Goal: Leave review/rating

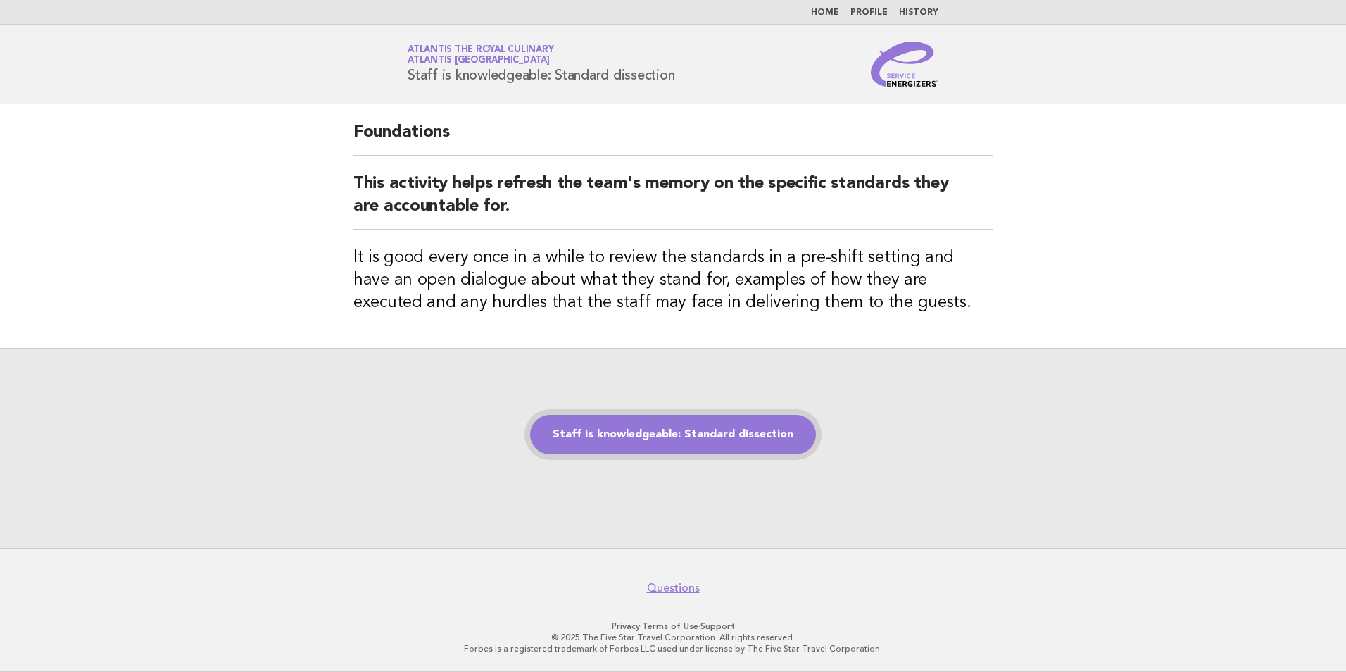
click at [610, 444] on link "Staff is knowledgeable: Standard dissection" at bounding box center [673, 434] width 286 height 39
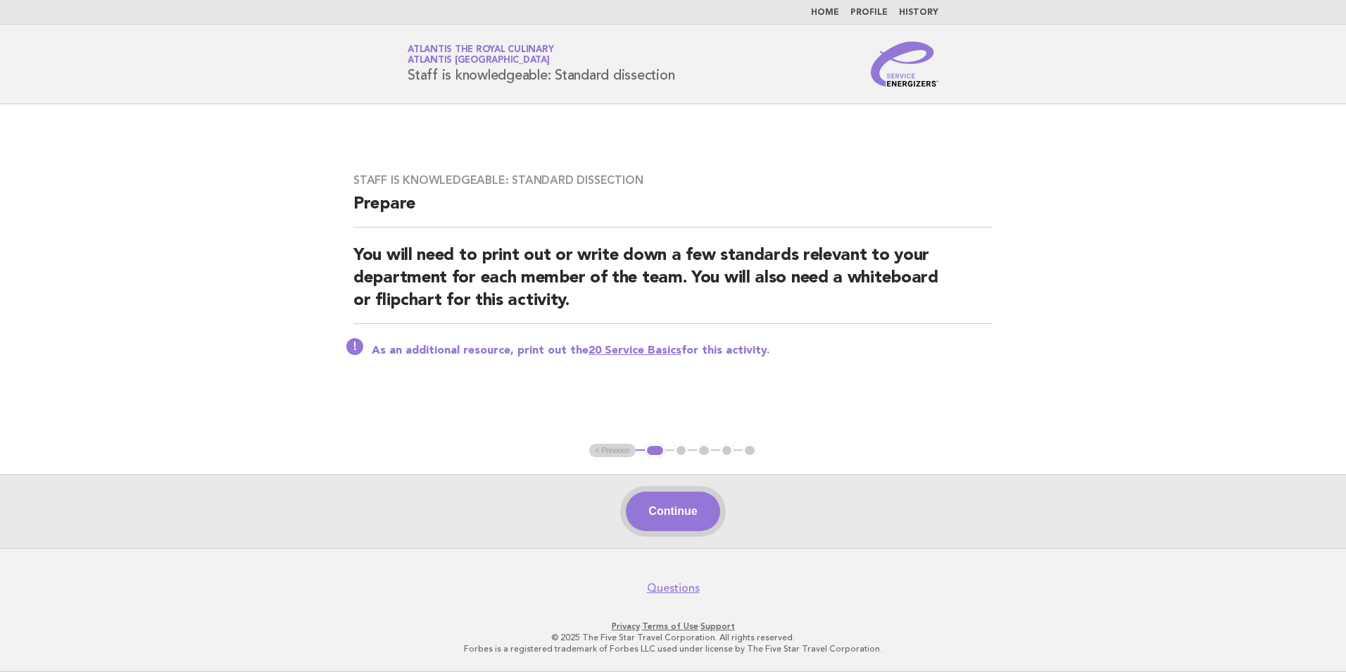
click at [686, 507] on button "Continue" at bounding box center [673, 511] width 94 height 39
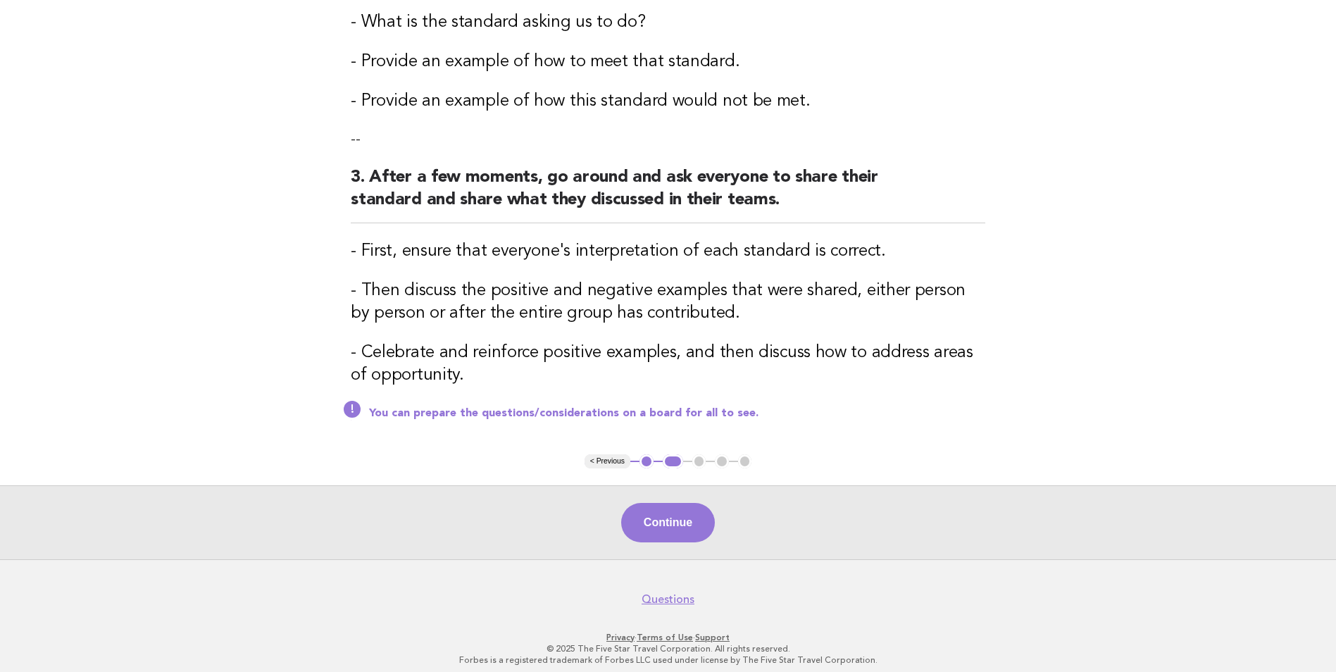
scroll to position [455, 0]
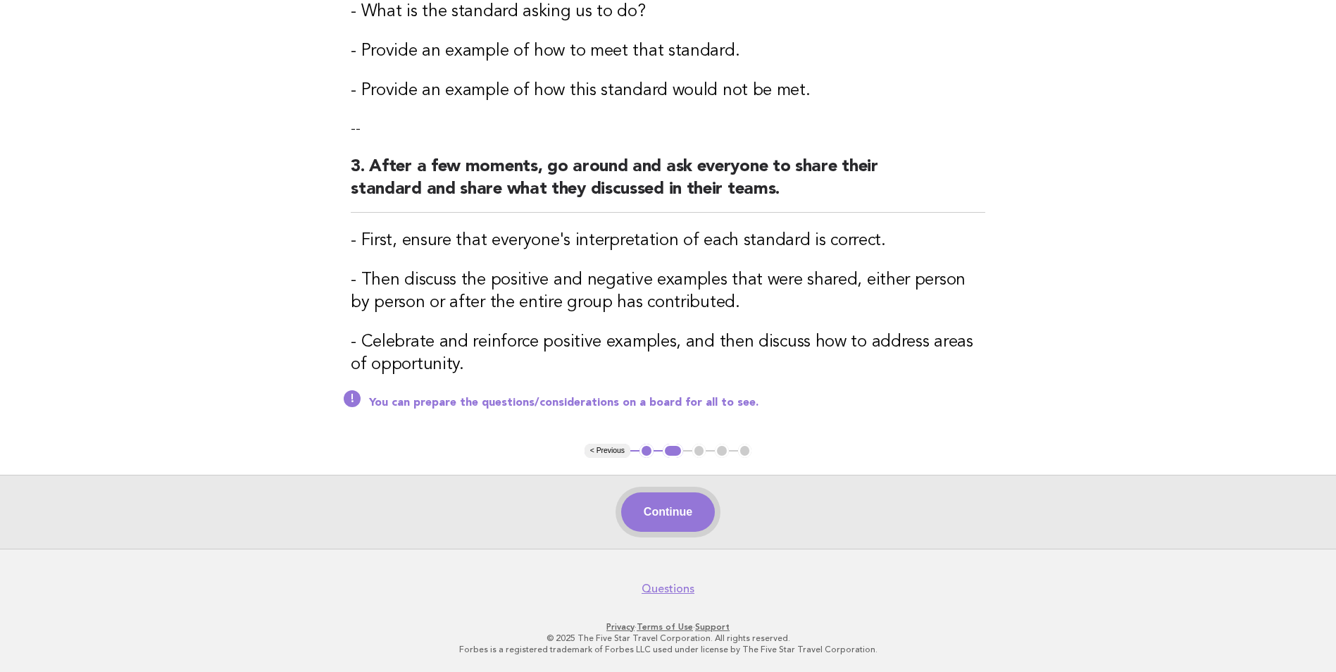
click at [665, 508] on button "Continue" at bounding box center [668, 511] width 94 height 39
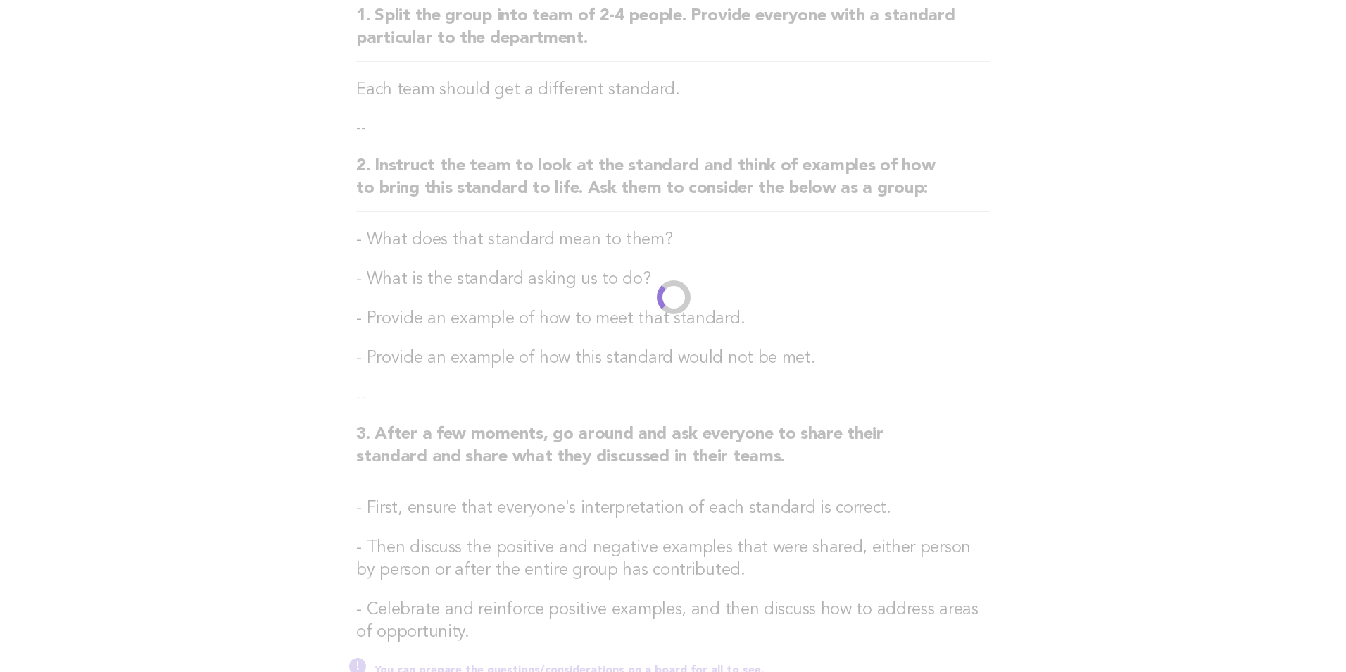
scroll to position [0, 0]
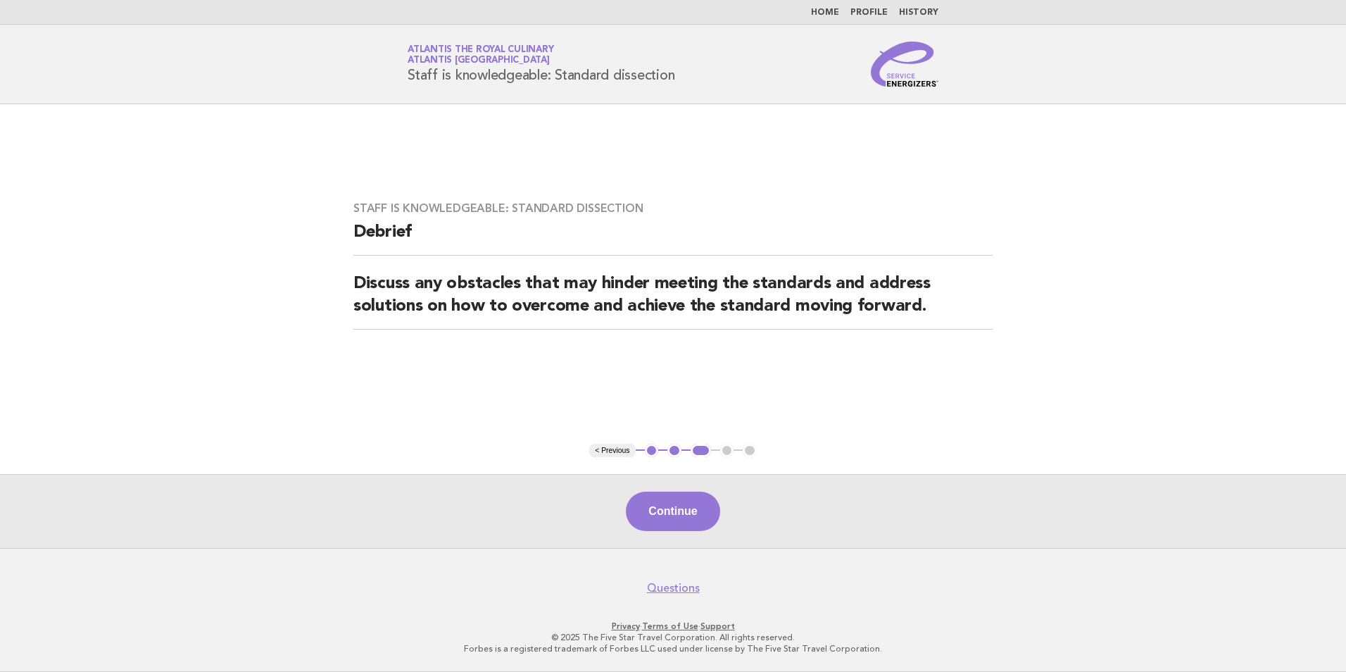
click at [665, 508] on button "Continue" at bounding box center [673, 511] width 94 height 39
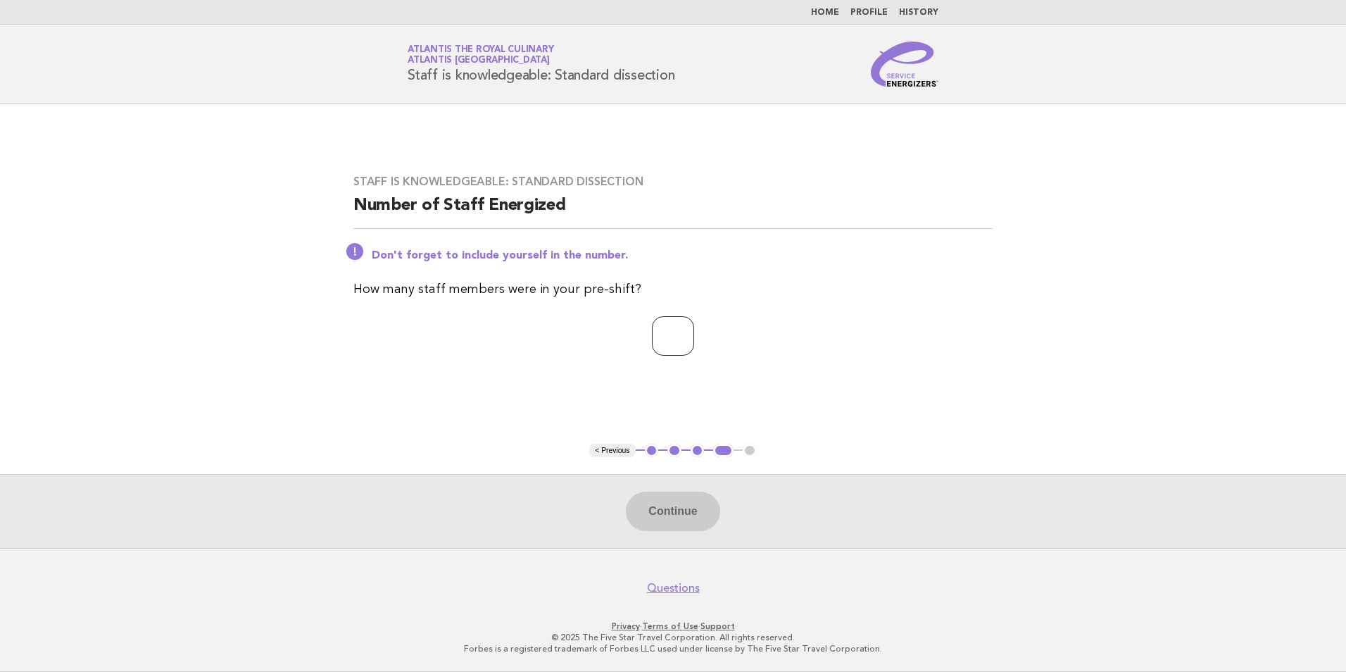
click at [652, 337] on input "number" at bounding box center [673, 335] width 42 height 39
type input "**"
click at [685, 507] on button "Continue" at bounding box center [673, 511] width 94 height 39
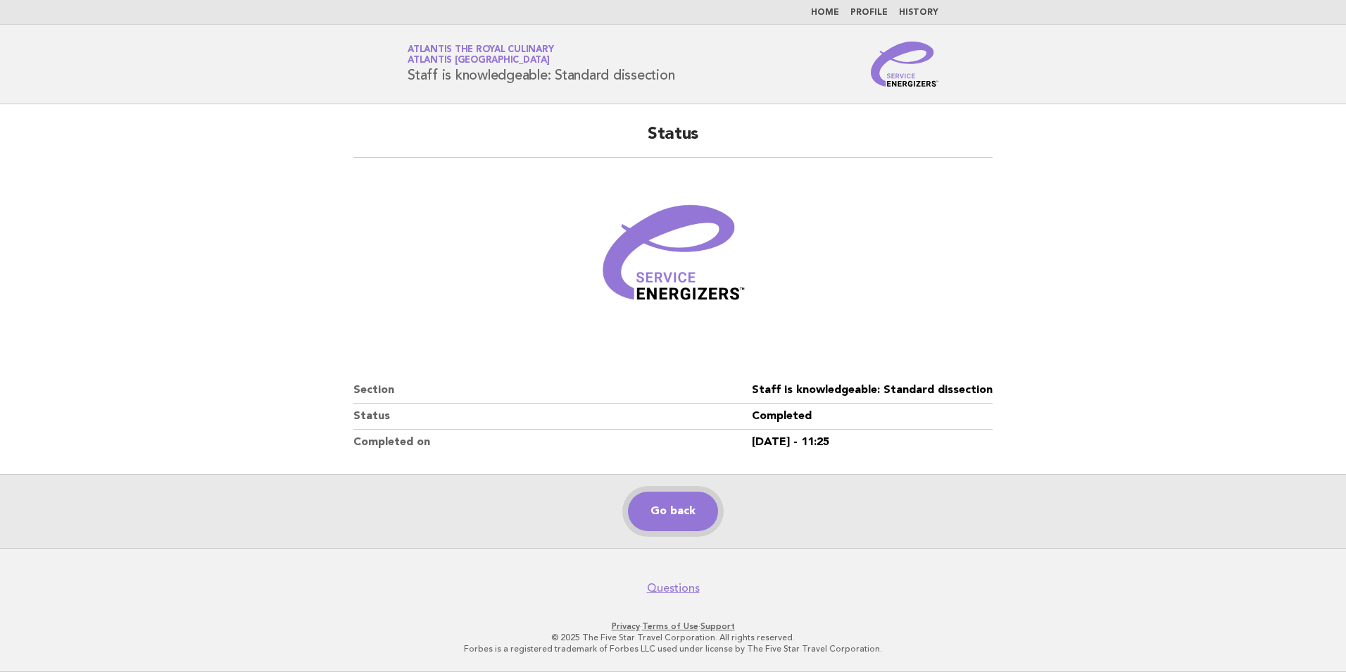
click at [650, 523] on link "Go back" at bounding box center [673, 511] width 90 height 39
